Goal: Understand process/instructions: Learn how to perform a task or action

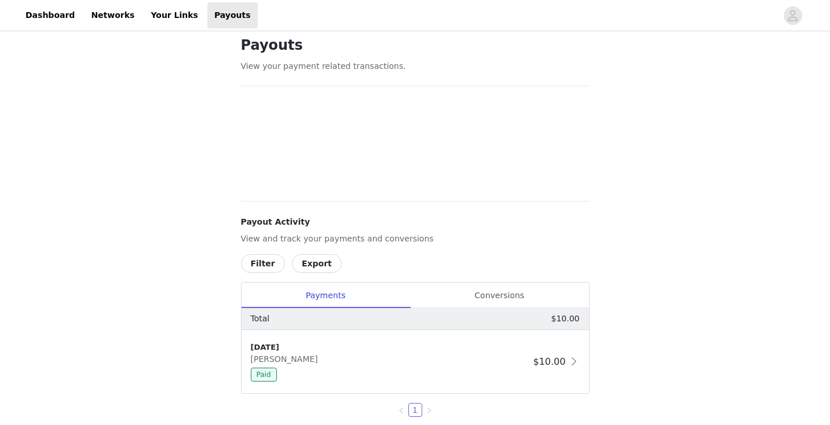
scroll to position [13, 0]
click at [59, 15] on link "Dashboard" at bounding box center [50, 15] width 63 height 26
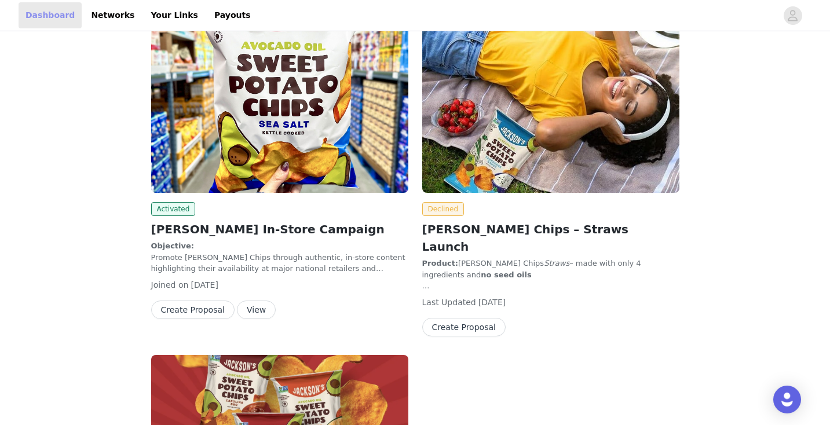
scroll to position [281, 0]
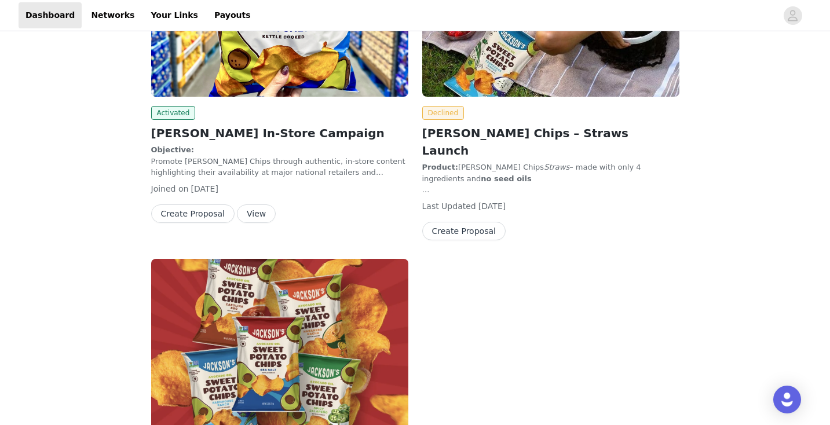
click at [523, 130] on h2 "[PERSON_NAME] Chips – Straws Launch" at bounding box center [550, 141] width 257 height 35
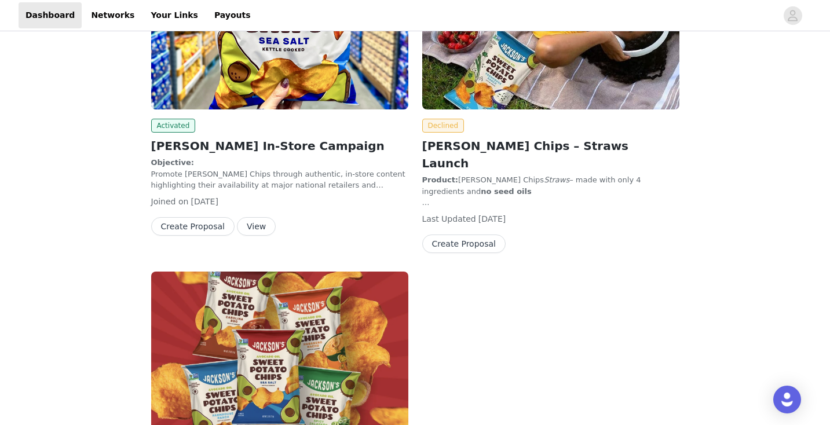
scroll to position [79, 0]
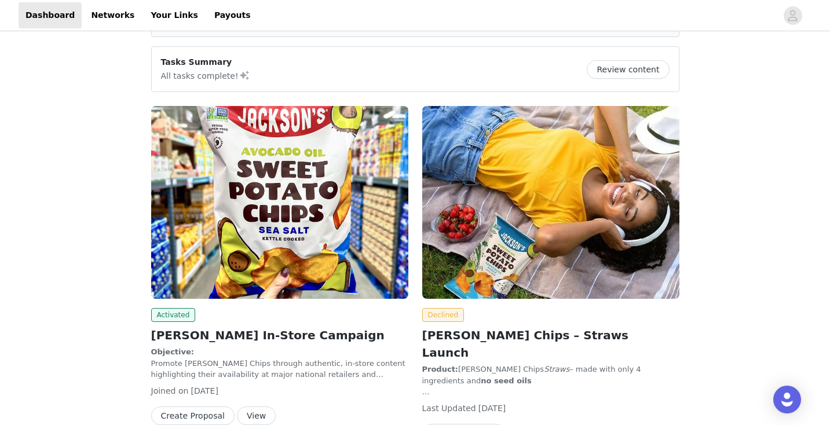
click at [226, 366] on p "Objective: Promote [PERSON_NAME] Chips through authentic, in-store content high…" at bounding box center [279, 363] width 257 height 34
click at [255, 413] on button "View" at bounding box center [256, 415] width 39 height 19
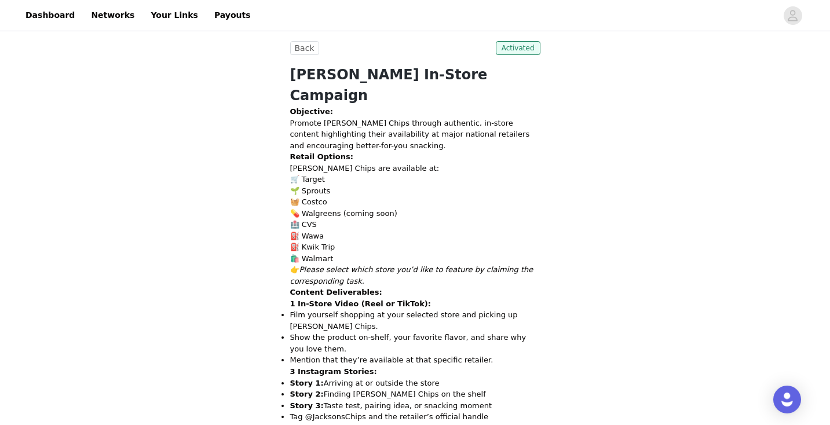
scroll to position [382, 0]
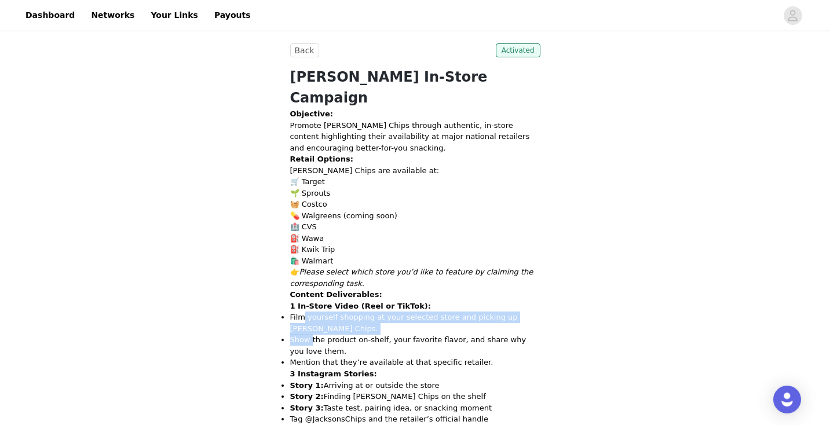
drag, startPoint x: 304, startPoint y: 292, endPoint x: 311, endPoint y: 317, distance: 26.0
click at [311, 317] on ul "Film yourself shopping at your selected store and picking up [PERSON_NAME] Chip…" at bounding box center [415, 339] width 250 height 57
click at [311, 334] on p "Show the product on-shelf, your favorite flavor, and share why you love them." at bounding box center [415, 345] width 250 height 23
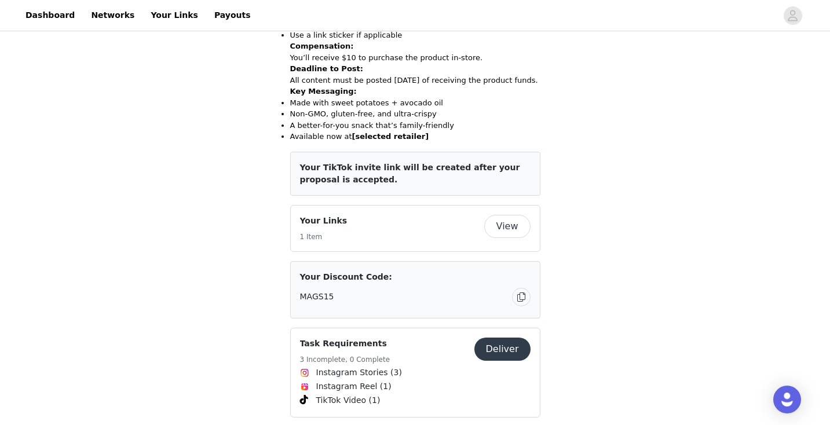
scroll to position [771, 0]
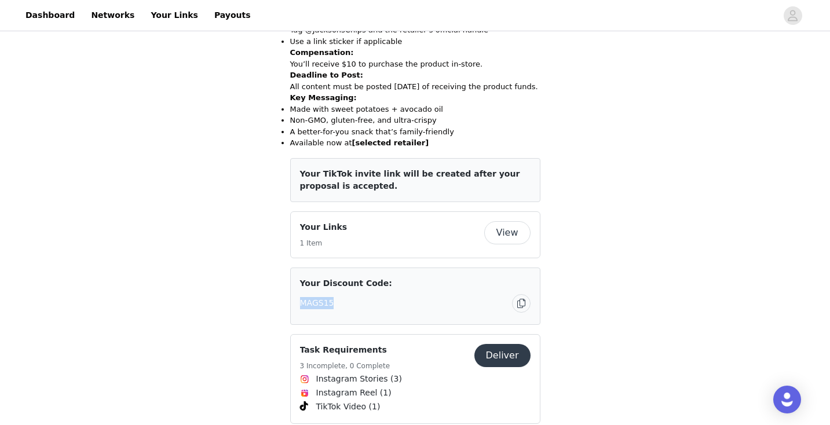
drag, startPoint x: 291, startPoint y: 293, endPoint x: 349, endPoint y: 294, distance: 57.3
click at [349, 295] on div "Your Discount Code: MAGS15" at bounding box center [415, 295] width 250 height 57
copy span "MAGS15"
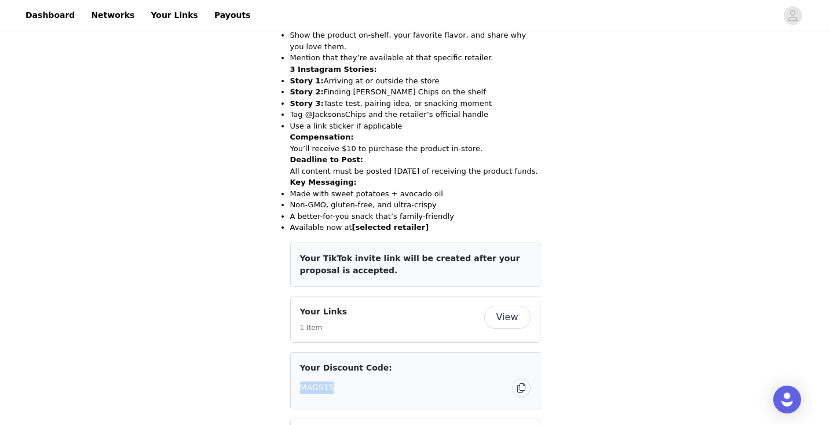
scroll to position [668, 0]
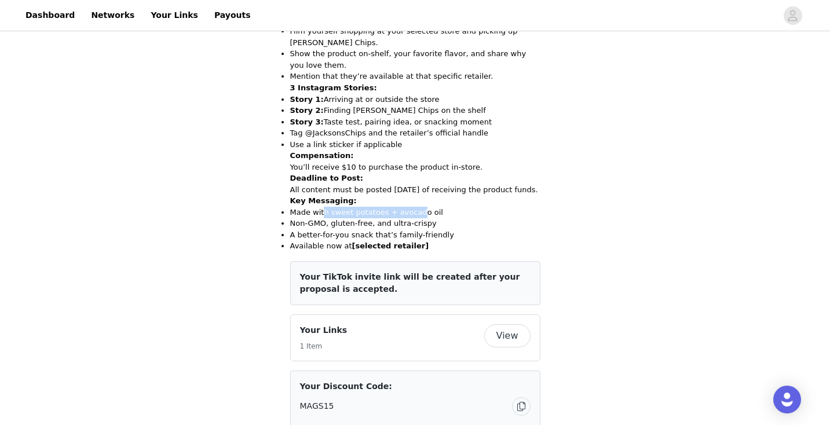
drag, startPoint x: 323, startPoint y: 201, endPoint x: 413, endPoint y: 207, distance: 90.5
click at [413, 207] on p "Made with sweet potatoes + avocado oil" at bounding box center [415, 213] width 250 height 12
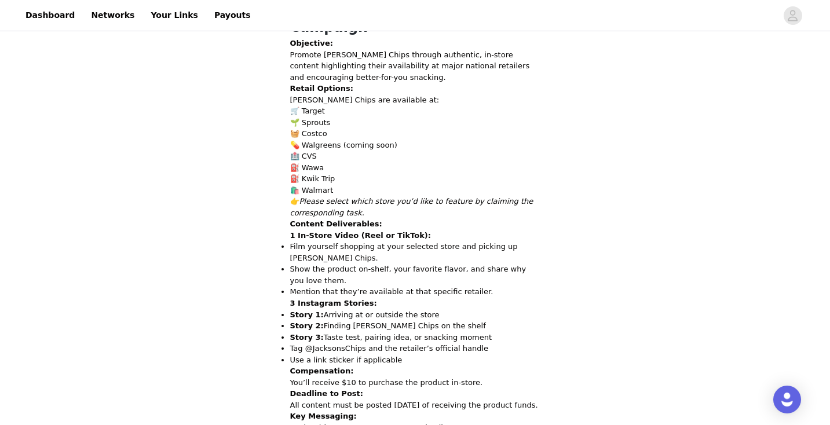
scroll to position [453, 0]
drag, startPoint x: 366, startPoint y: 219, endPoint x: 371, endPoint y: 316, distance: 96.8
click at [371, 316] on div "Objective: Promote [PERSON_NAME] Chips through authentic, in-store content high…" at bounding box center [415, 252] width 250 height 430
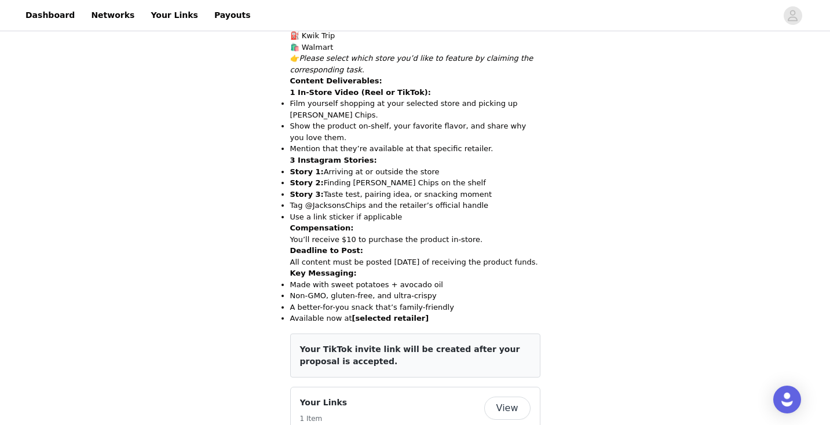
scroll to position [599, 0]
